Goal: Find specific page/section: Find specific page/section

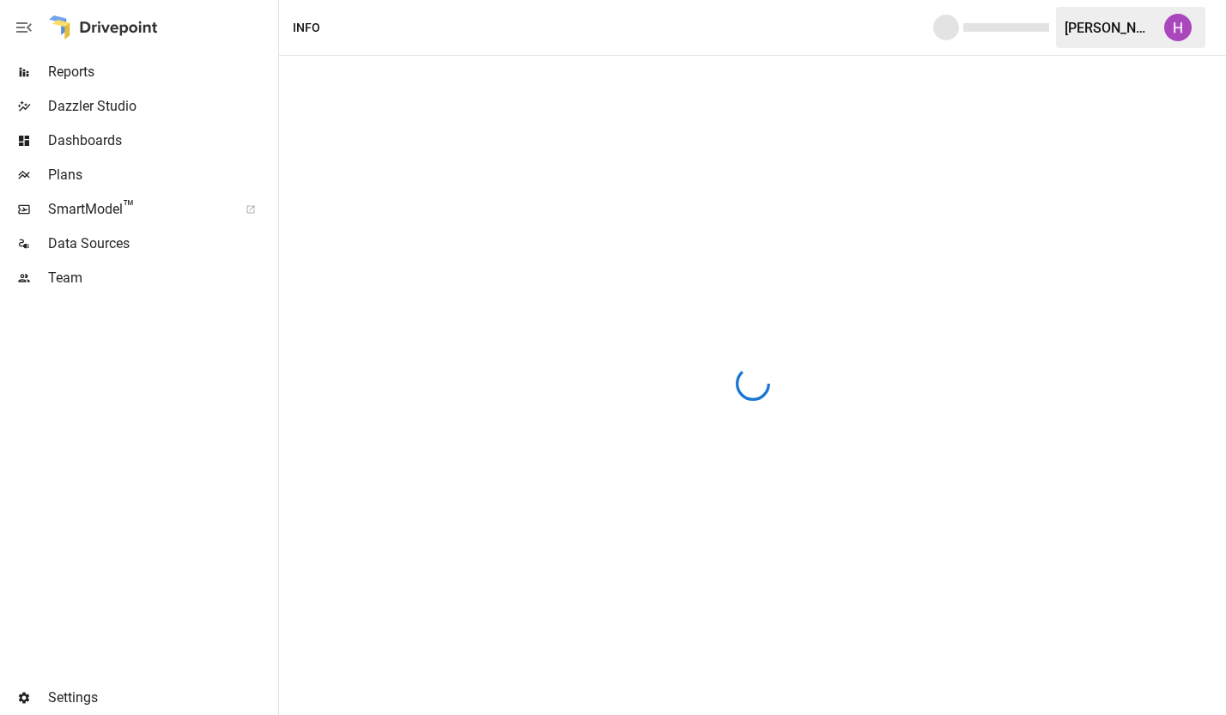
click at [1187, 31] on img "Harry Antonio" at bounding box center [1177, 27] width 27 height 27
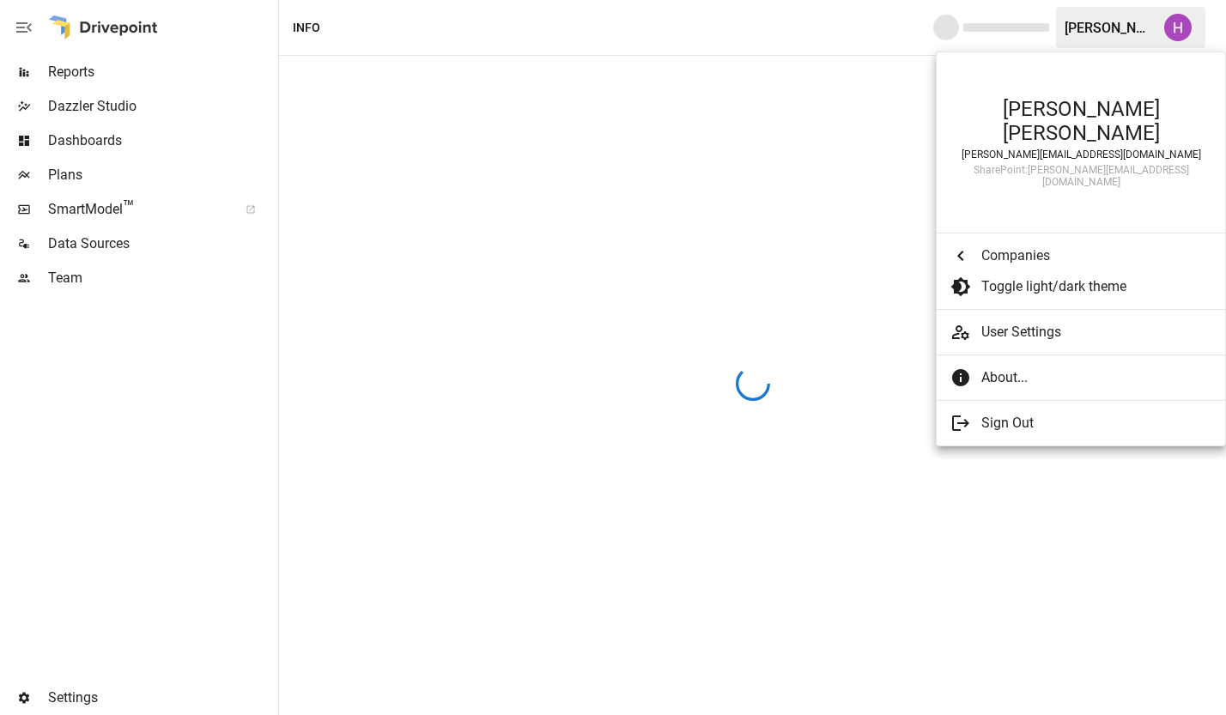
click at [88, 273] on div at bounding box center [613, 357] width 1226 height 715
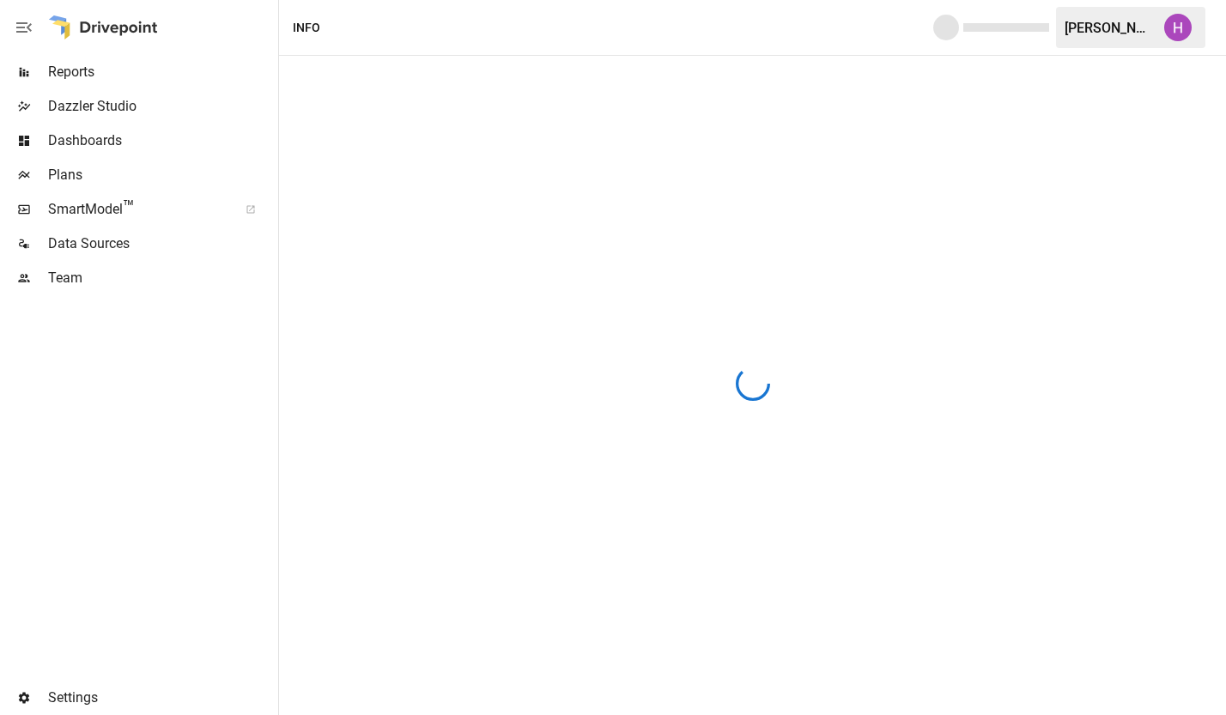
click at [68, 277] on span "Team" at bounding box center [161, 278] width 227 height 21
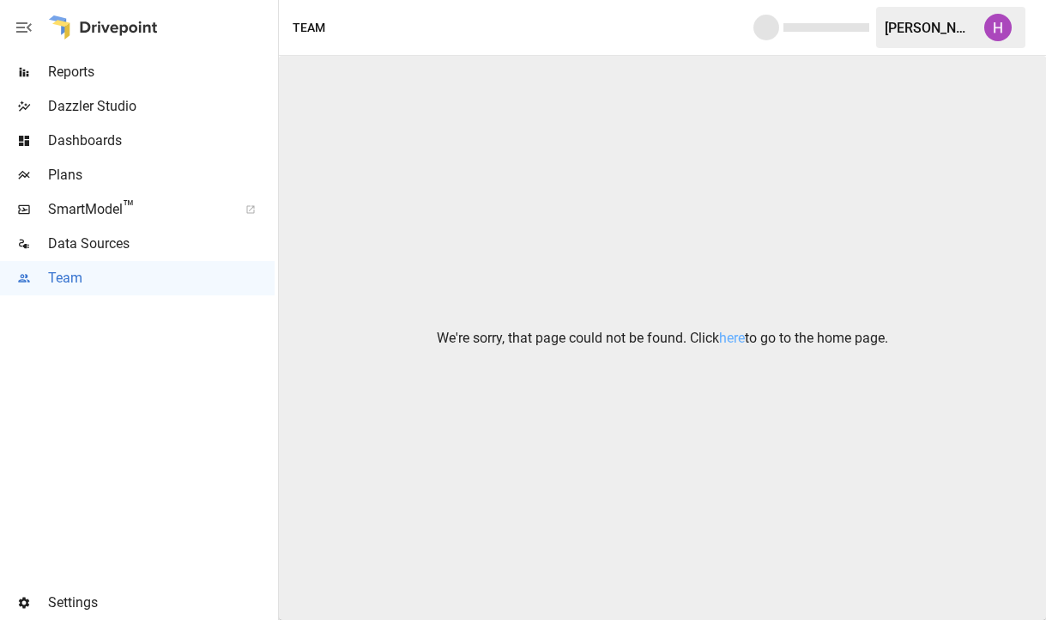
click at [996, 27] on img "Harry Antonio" at bounding box center [997, 27] width 27 height 27
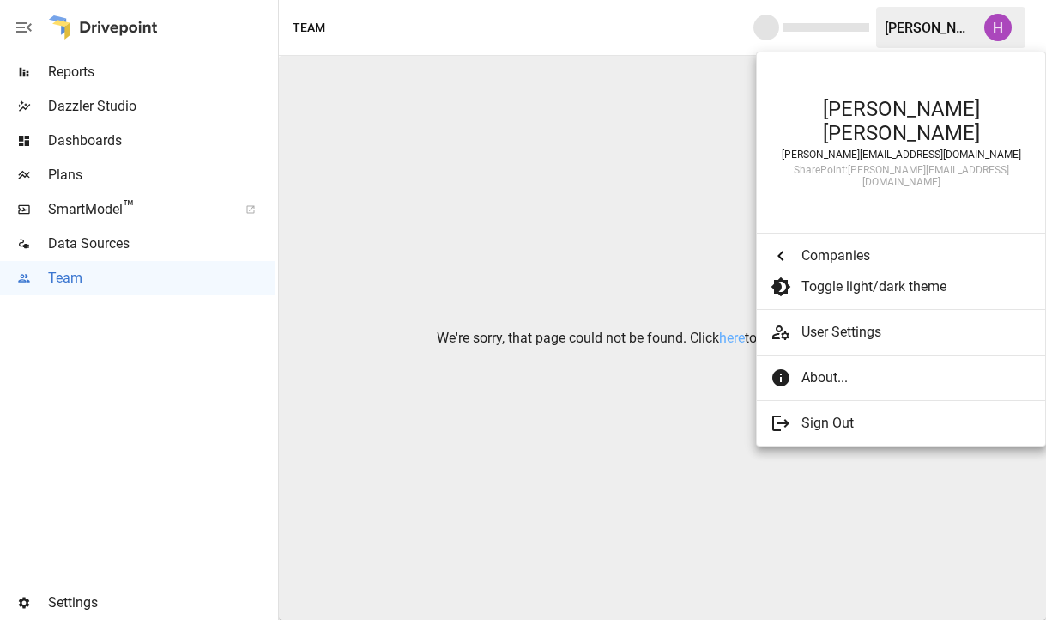
drag, startPoint x: 154, startPoint y: 427, endPoint x: 154, endPoint y: 412, distance: 14.6
click at [154, 427] on div at bounding box center [523, 310] width 1046 height 620
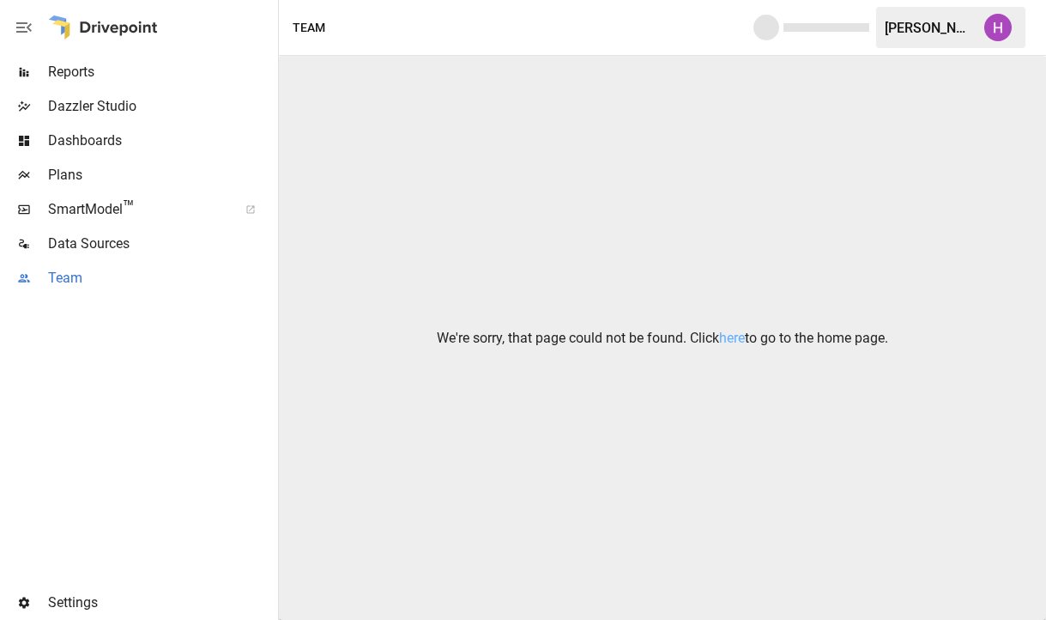
click at [80, 277] on span "Team" at bounding box center [161, 278] width 227 height 21
click at [1004, 28] on img "Harry Antonio" at bounding box center [997, 27] width 27 height 27
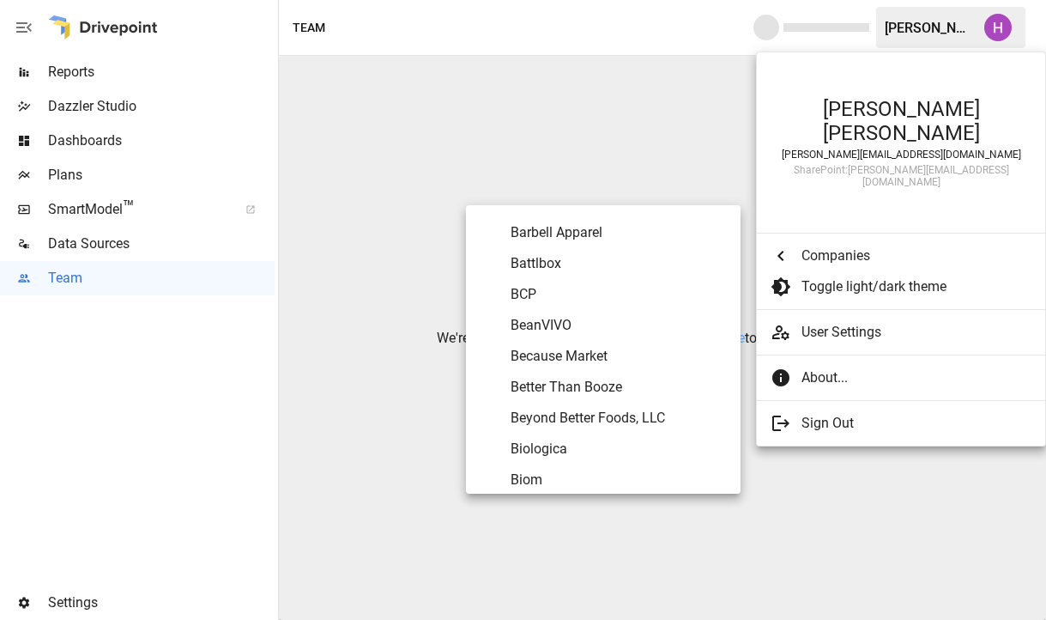
scroll to position [536, 0]
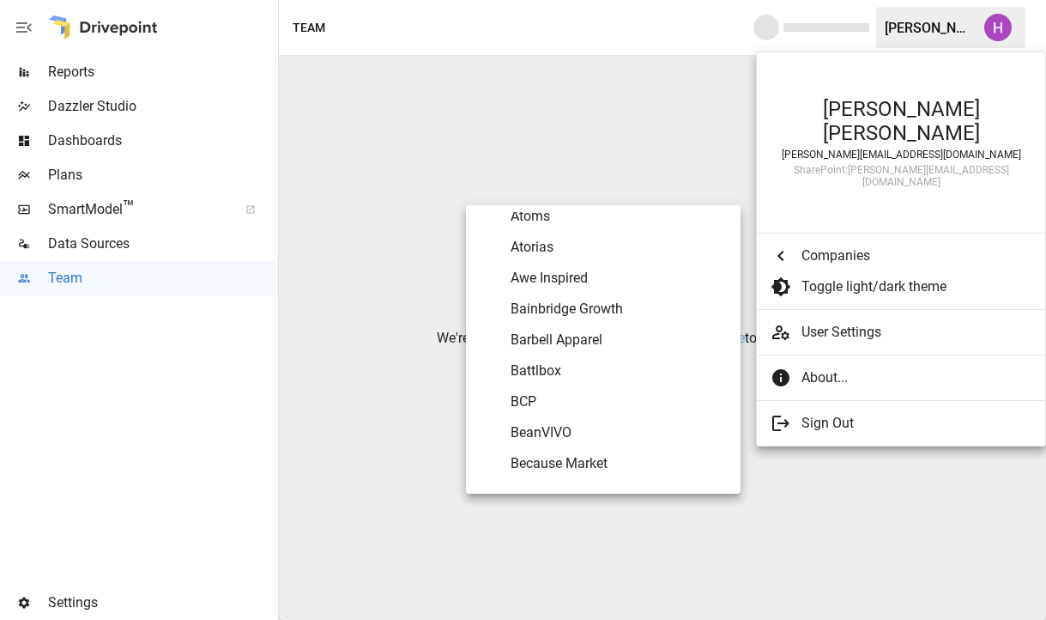
click at [606, 304] on span "Bainbridge Growth" at bounding box center [619, 309] width 216 height 21
